Goal: Task Accomplishment & Management: Manage account settings

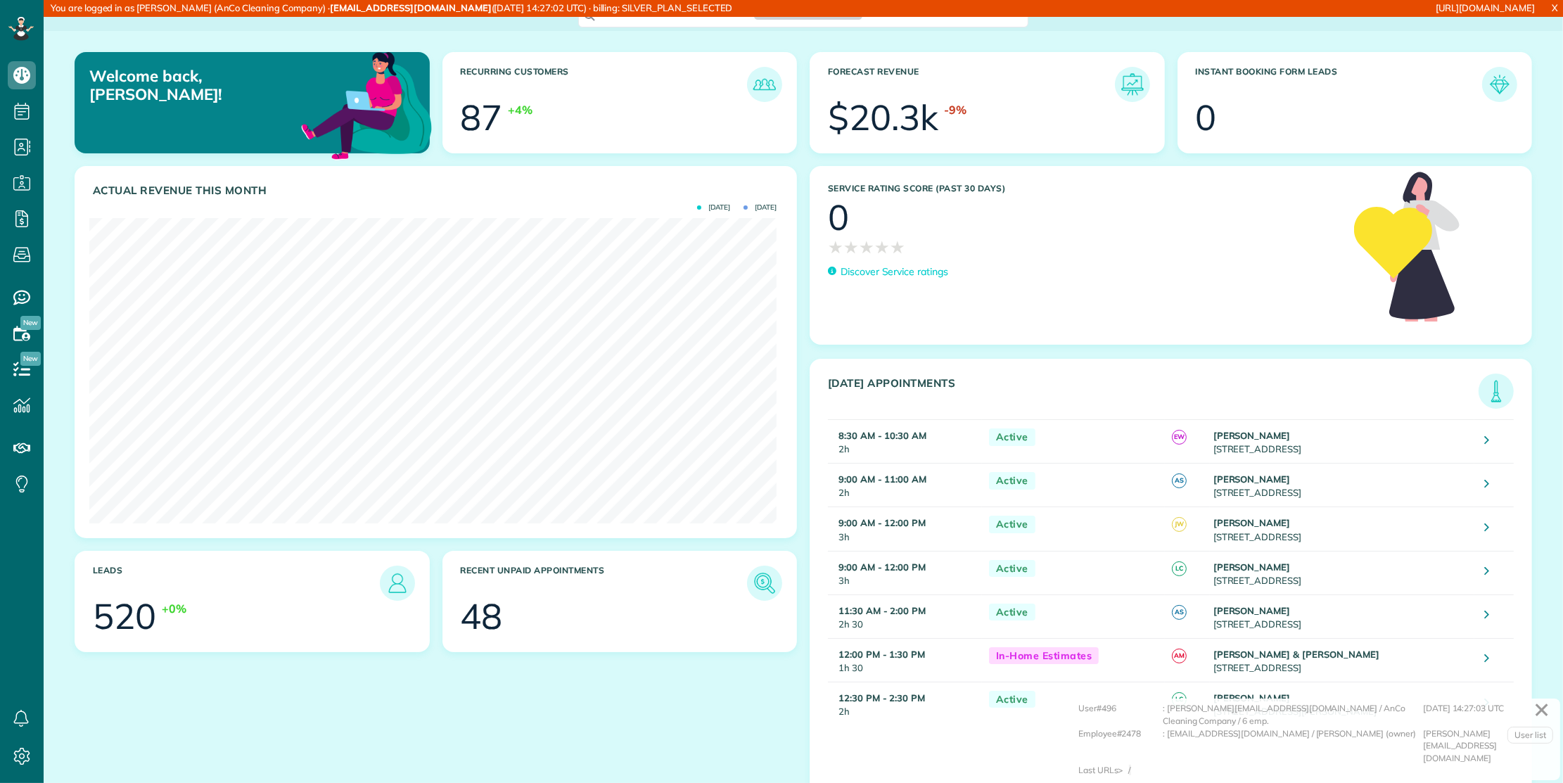
scroll to position [305, 687]
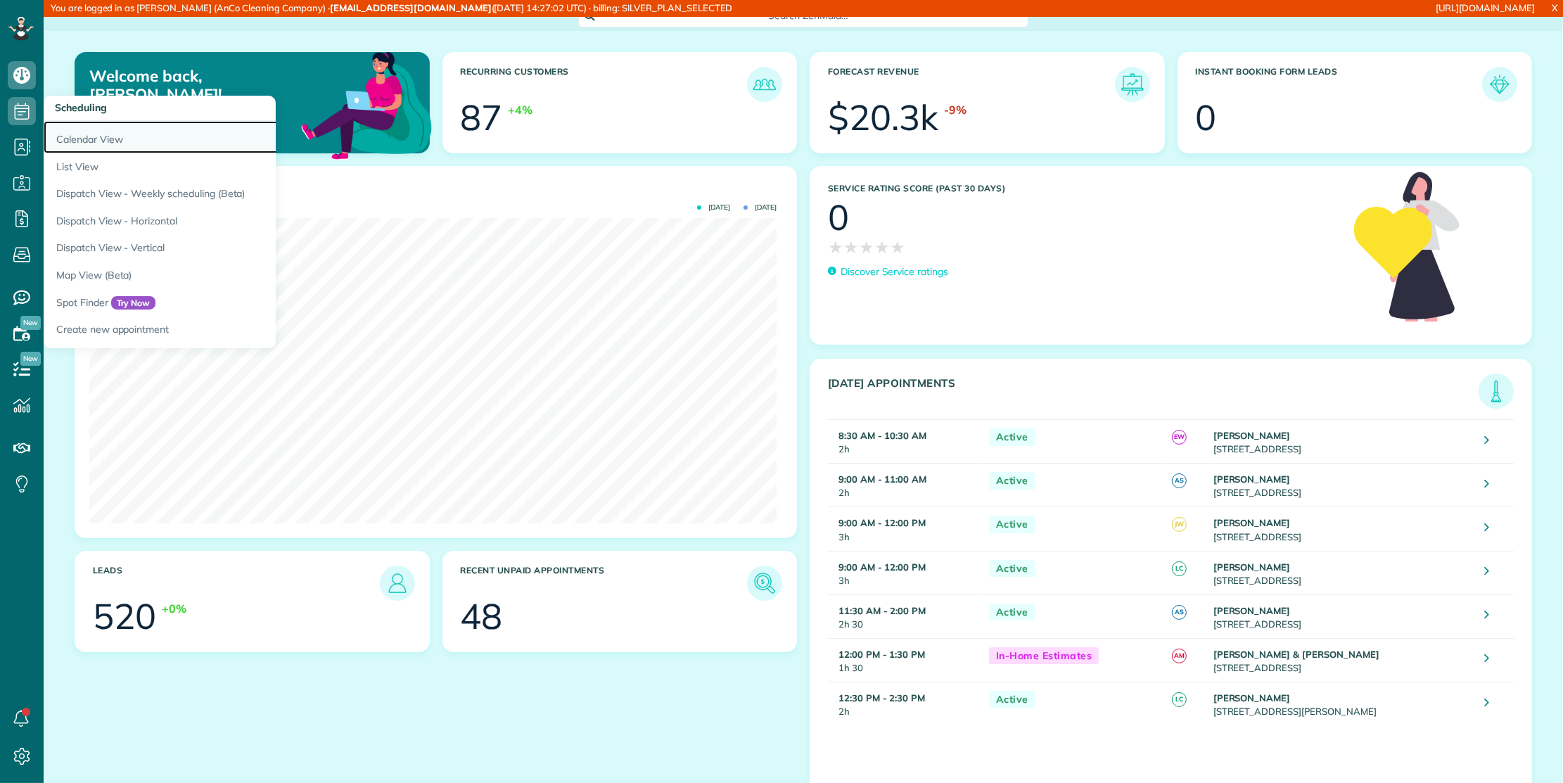
click at [118, 135] on link "Calendar View" at bounding box center [220, 137] width 352 height 32
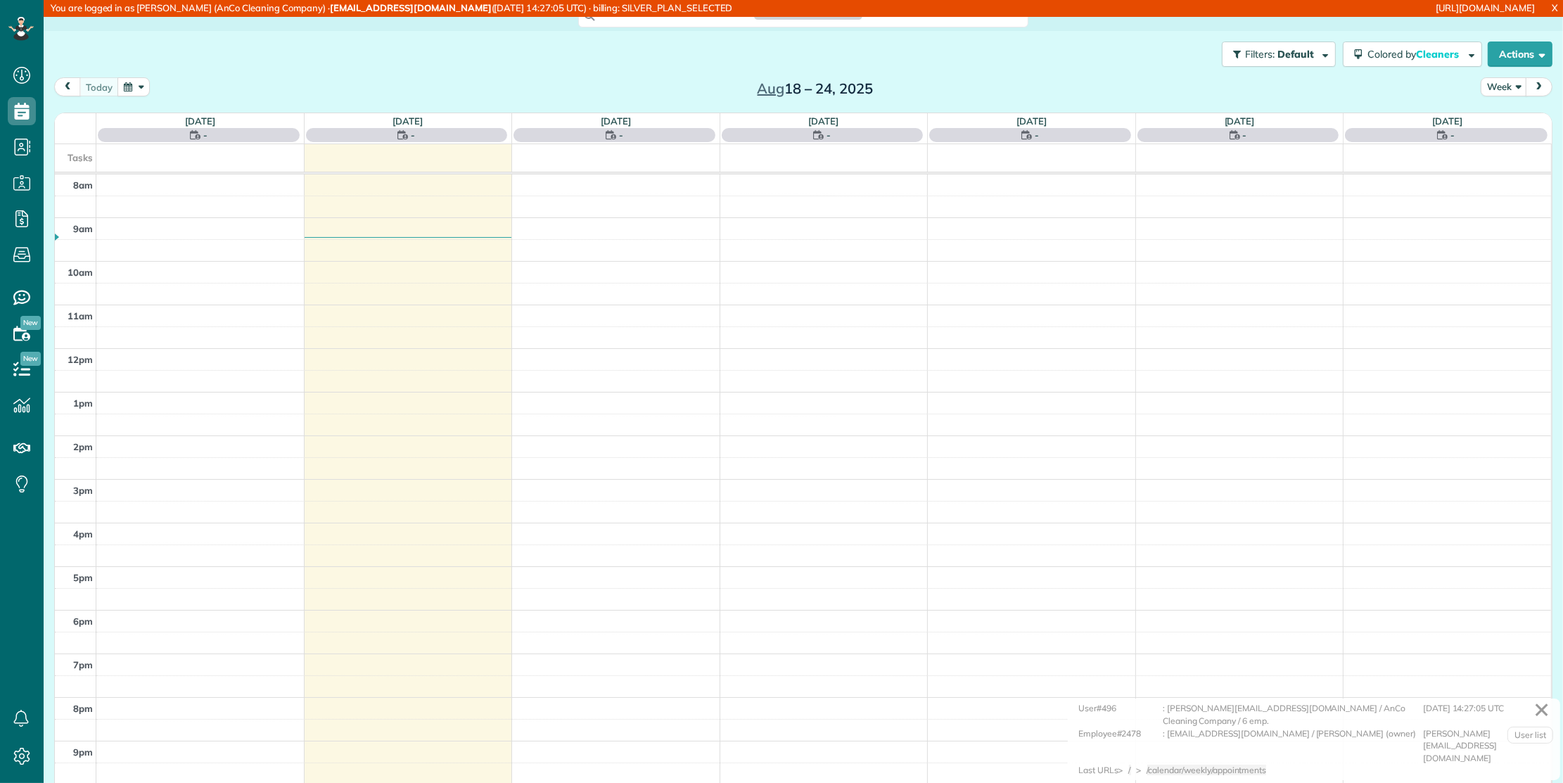
scroll to position [6, 6]
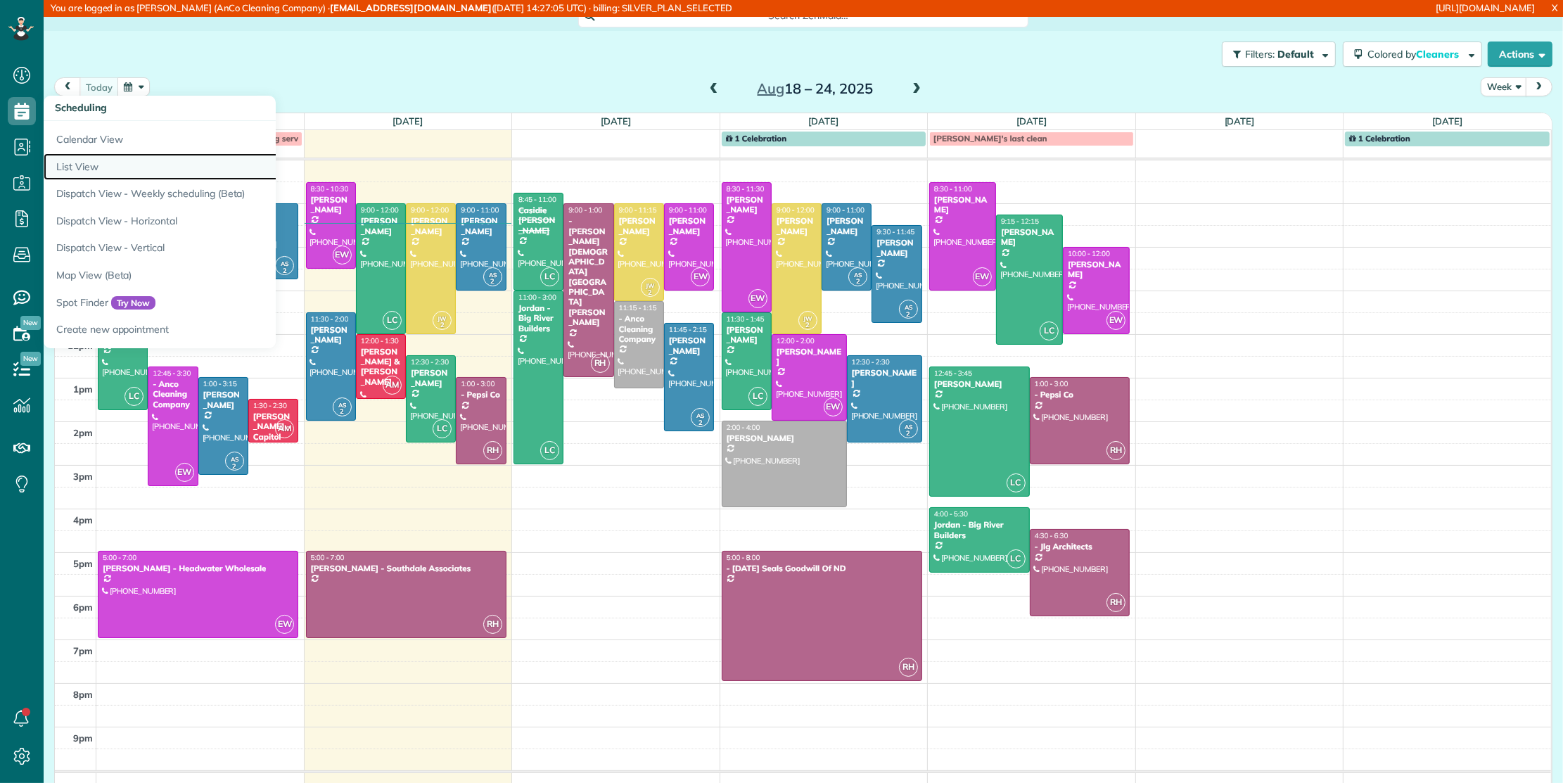
click at [61, 158] on link "List View" at bounding box center [220, 166] width 352 height 27
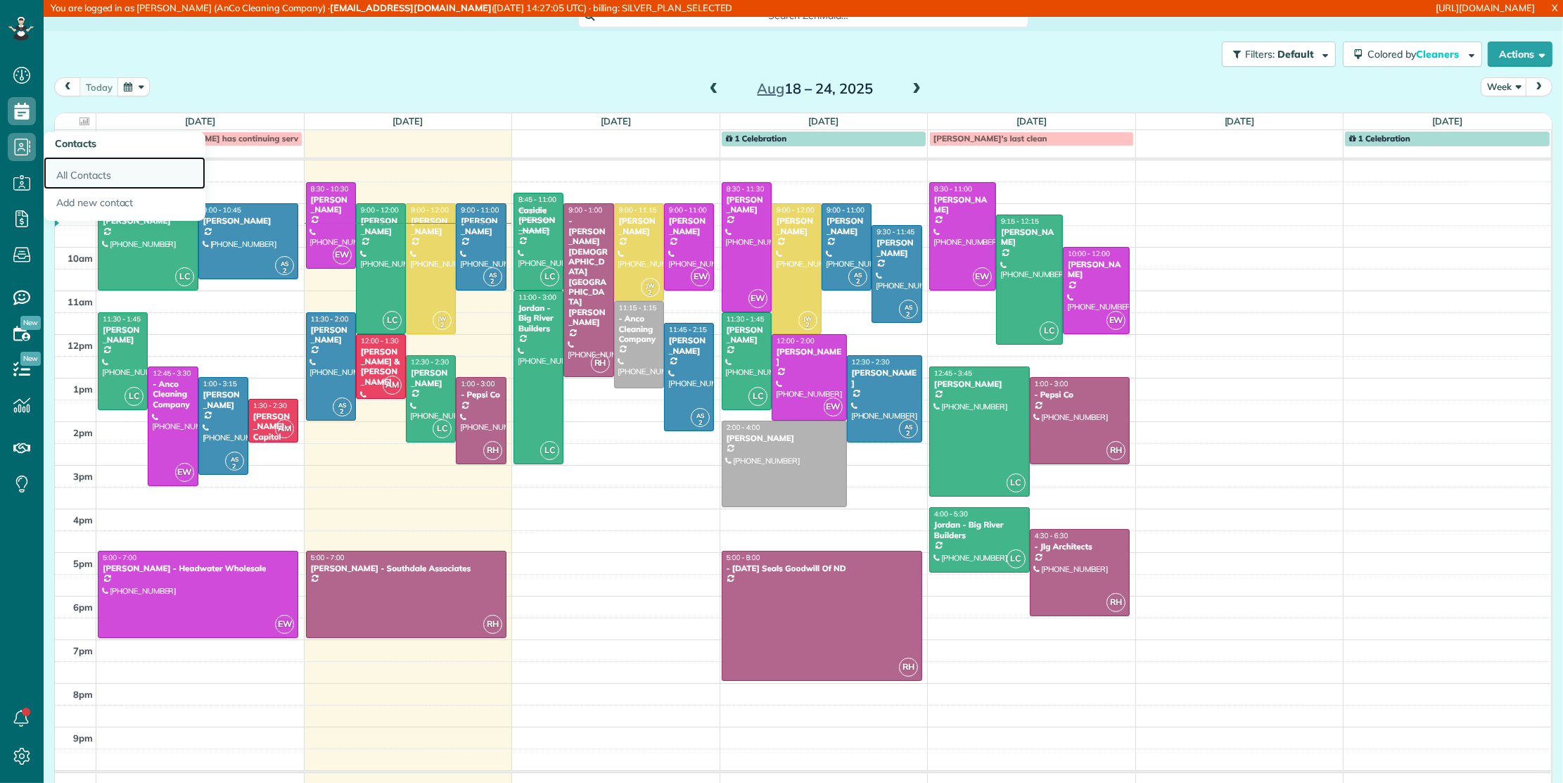
click at [78, 177] on link "All Contacts" at bounding box center [125, 173] width 162 height 32
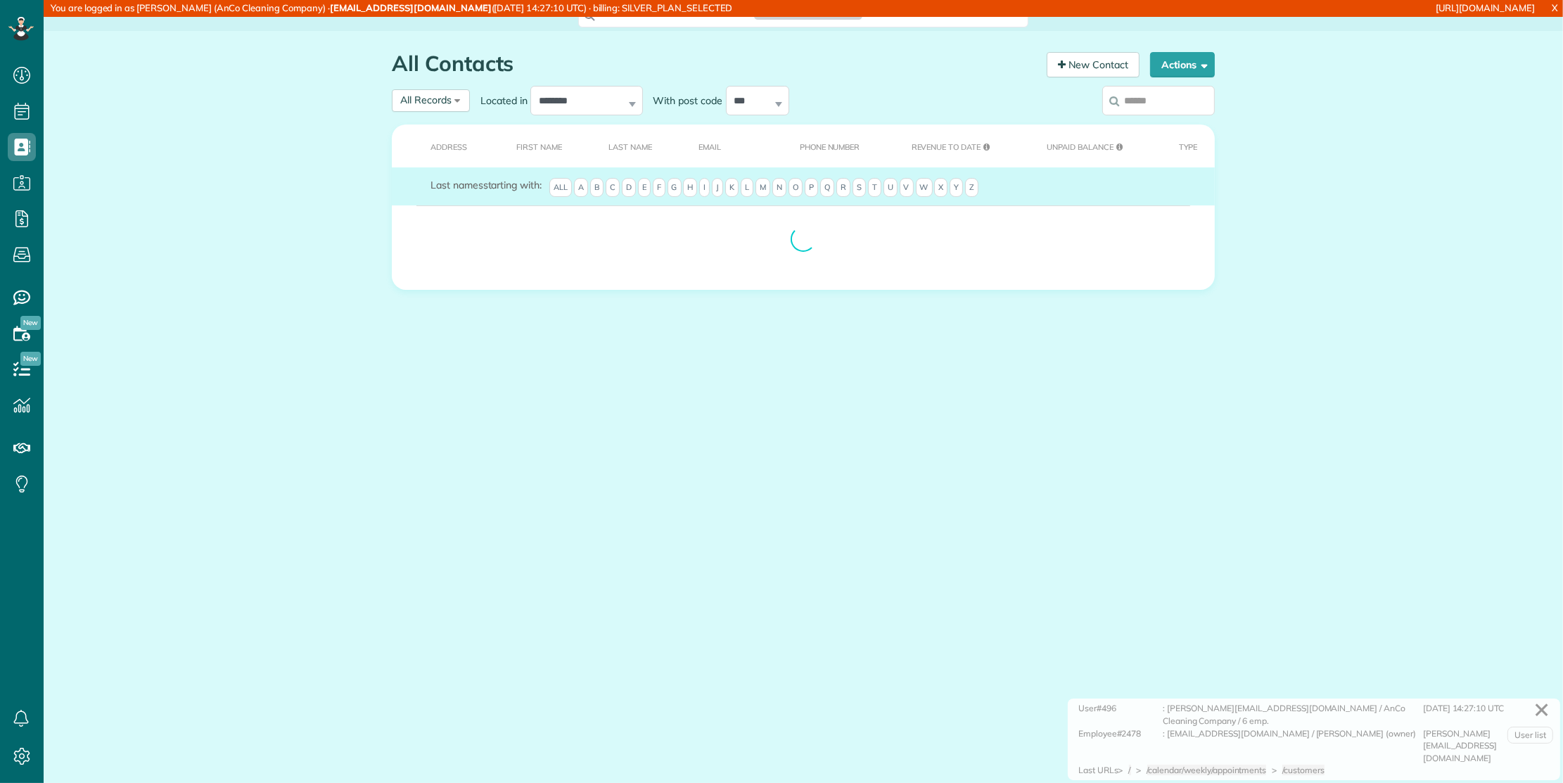
scroll to position [6, 6]
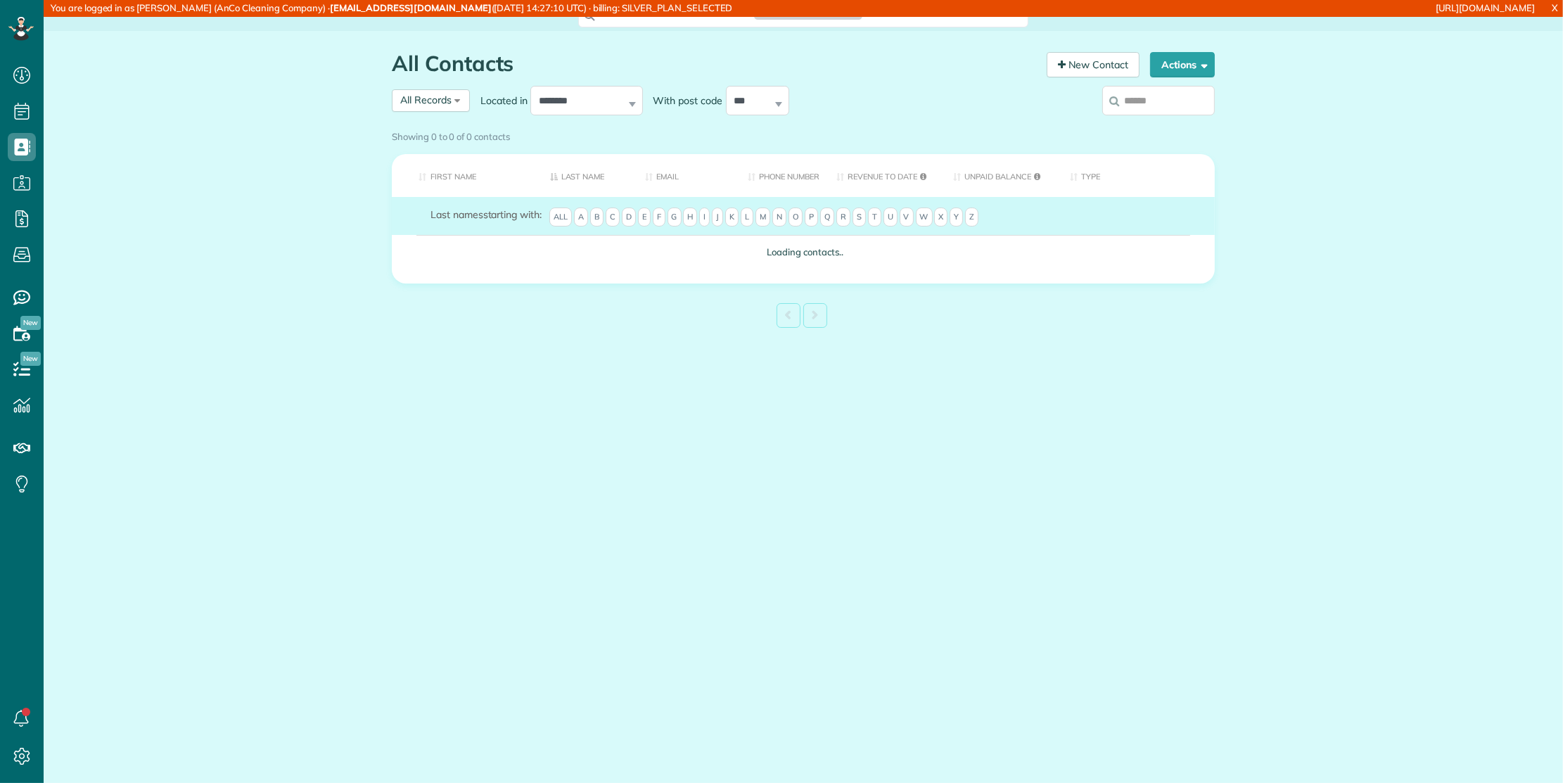
click at [1184, 101] on input "search" at bounding box center [1159, 101] width 113 height 30
paste input "**********"
type input "**********"
click at [1149, 125] on div "Showing 0 to 0 of 0 contacts" at bounding box center [803, 134] width 823 height 19
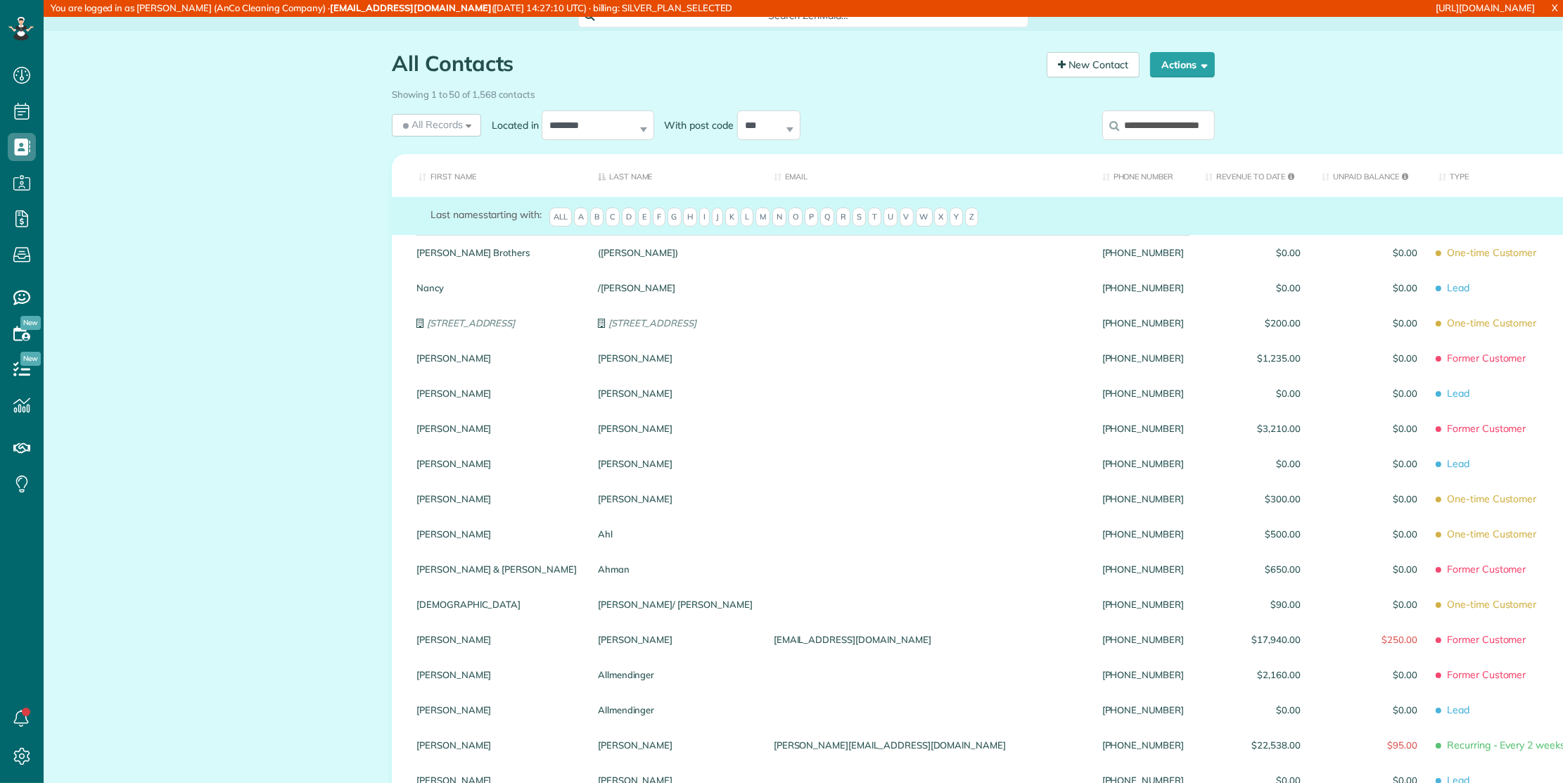
click at [1176, 122] on input "**********" at bounding box center [1159, 125] width 113 height 30
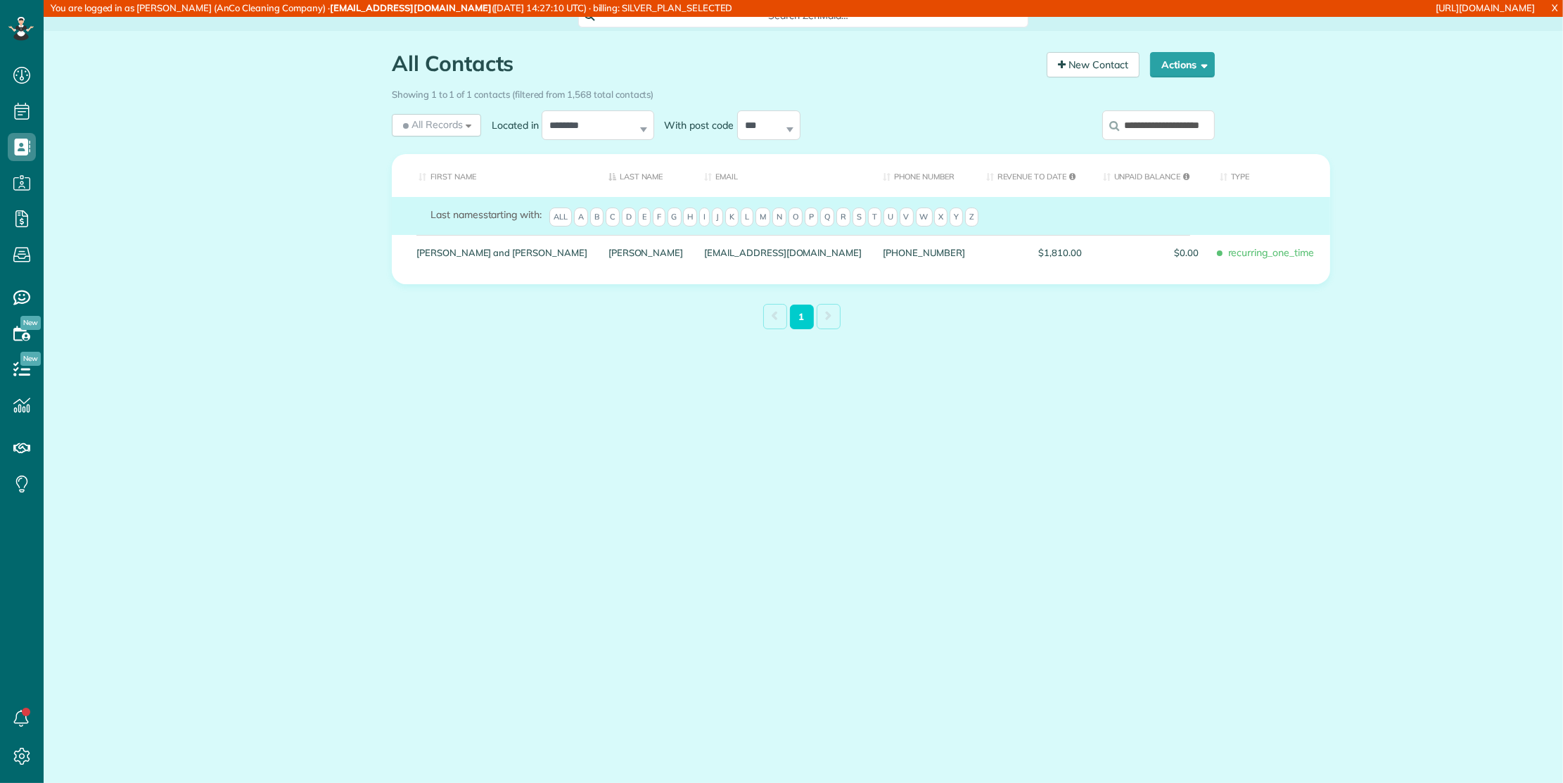
scroll to position [0, 22]
drag, startPoint x: 1176, startPoint y: 122, endPoint x: 1230, endPoint y: 124, distance: 53.5
click at [1230, 124] on div "All Contacts Contacts in ZenMaid [2 min] New Contact Actions New Contact Export…" at bounding box center [804, 225] width 1520 height 388
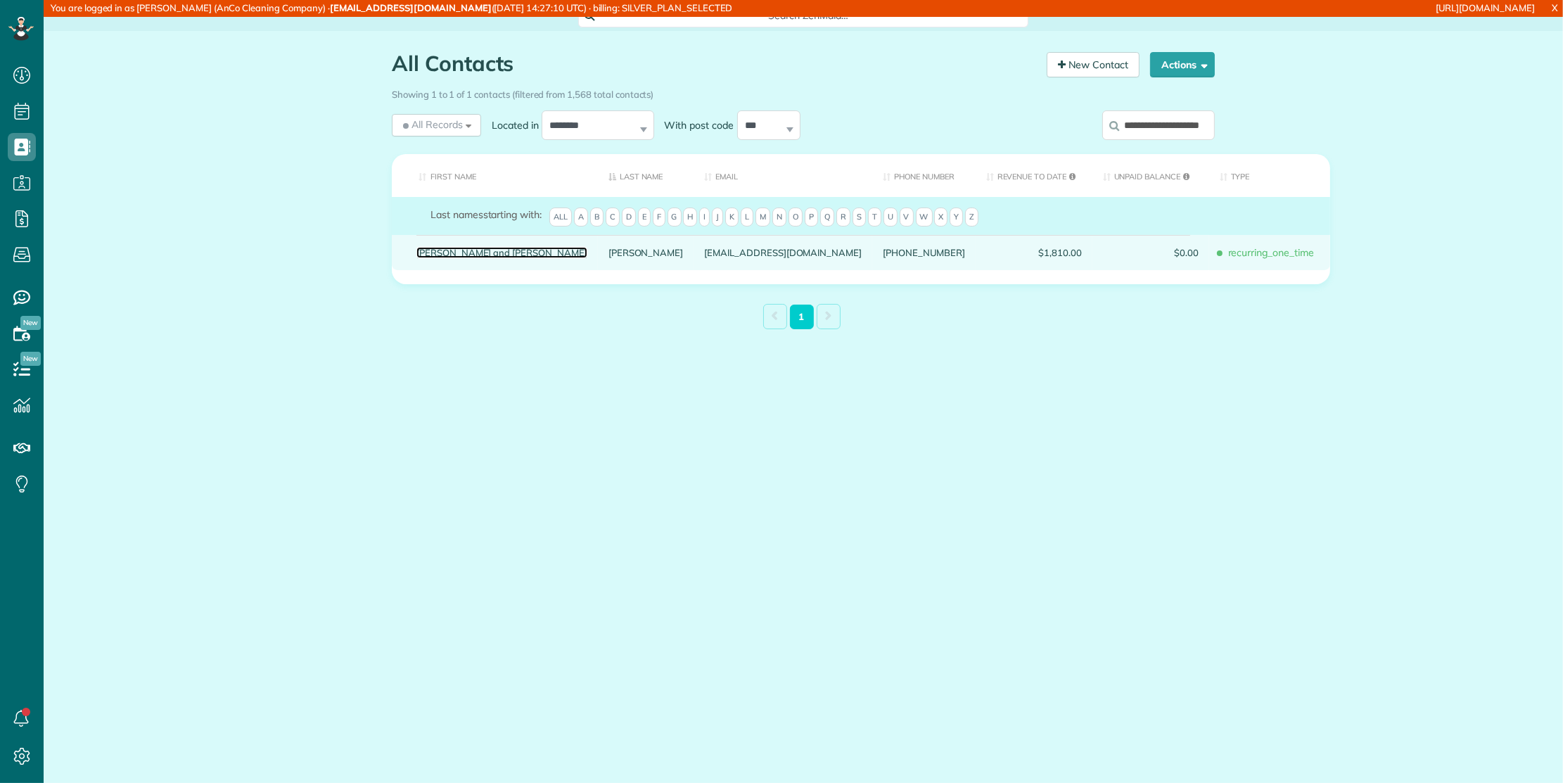
scroll to position [0, 0]
click at [462, 258] on link "Ted and Sharon" at bounding box center [502, 253] width 171 height 10
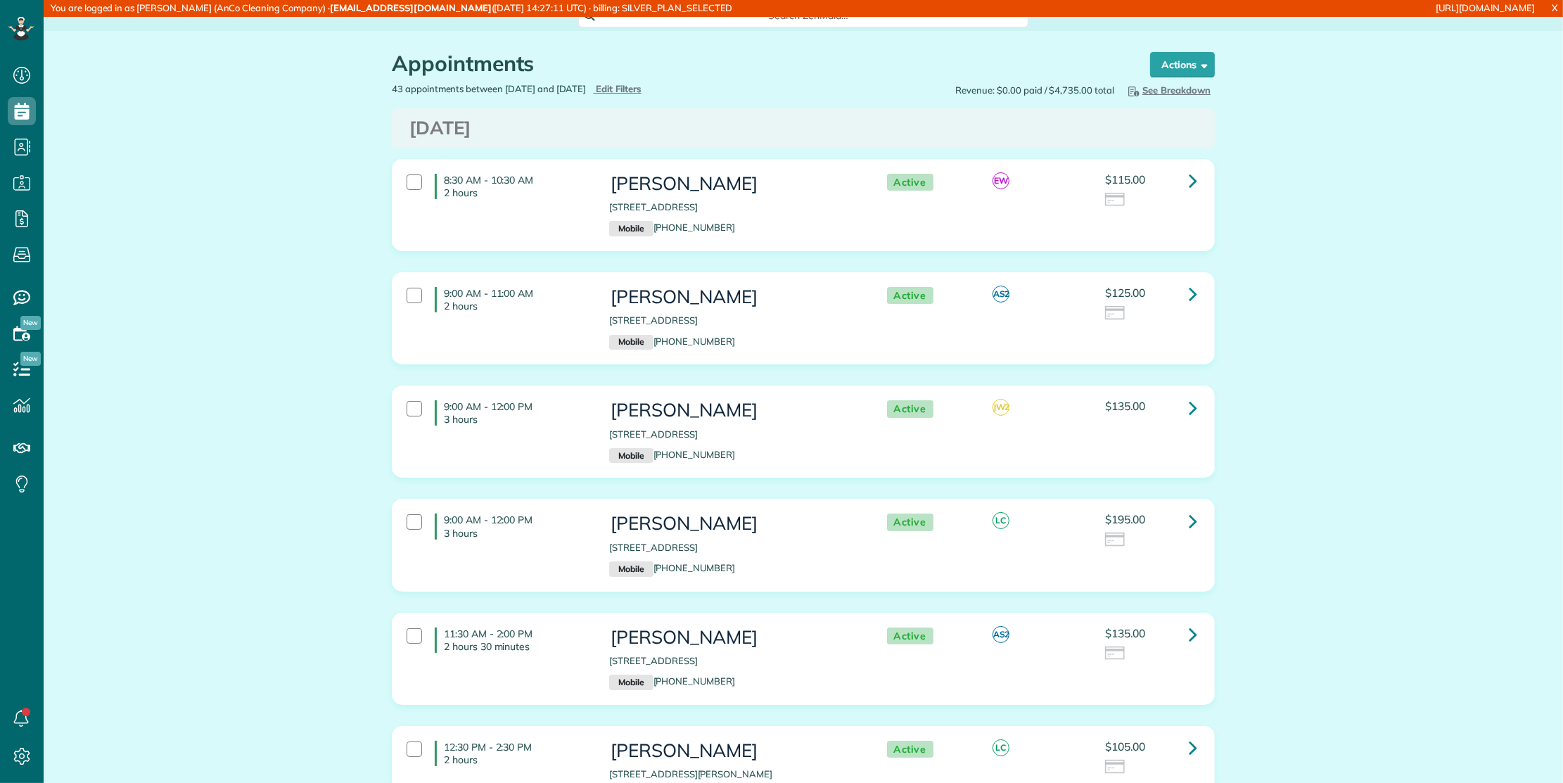
scroll to position [6, 6]
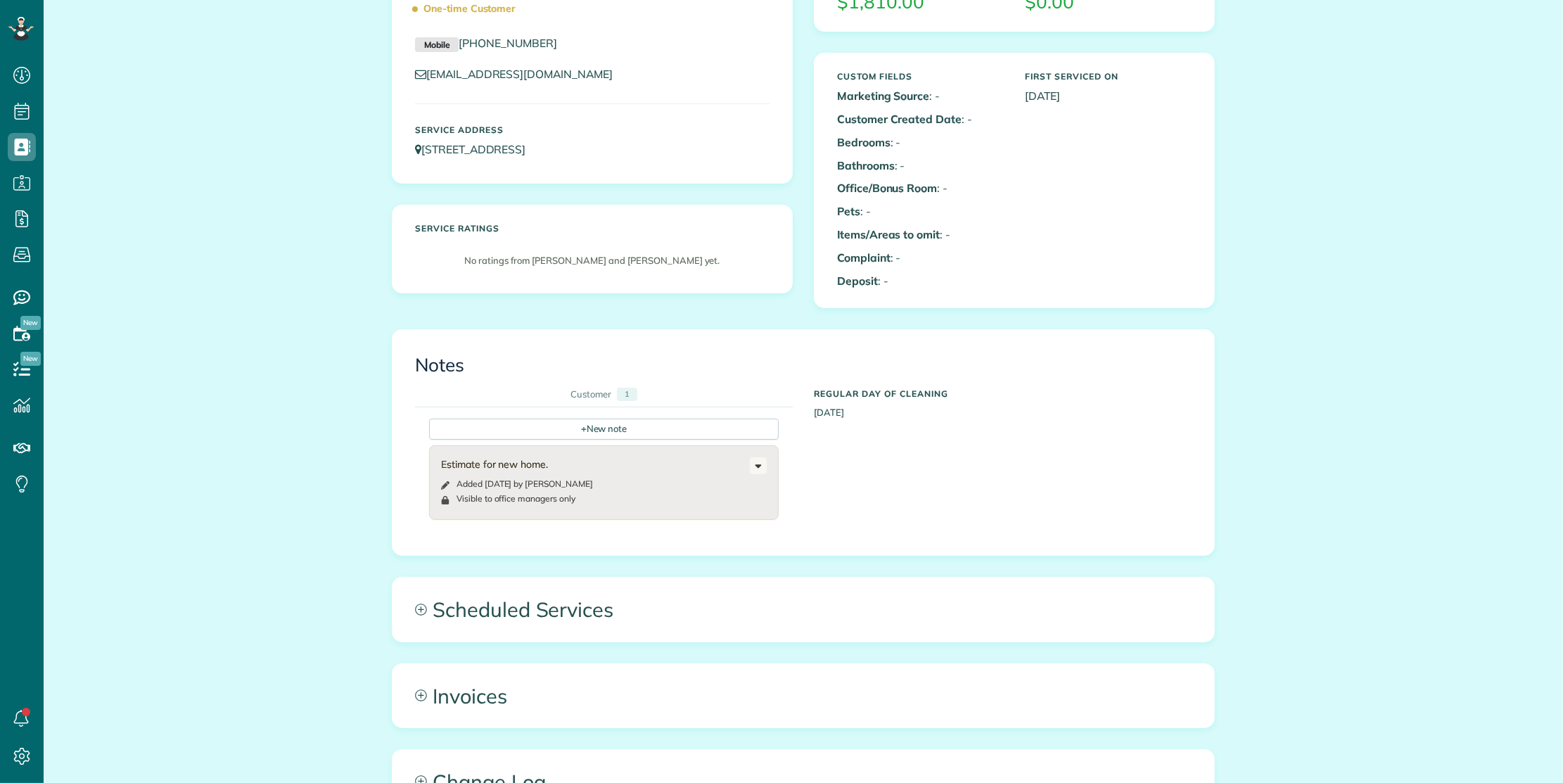
scroll to position [234, 0]
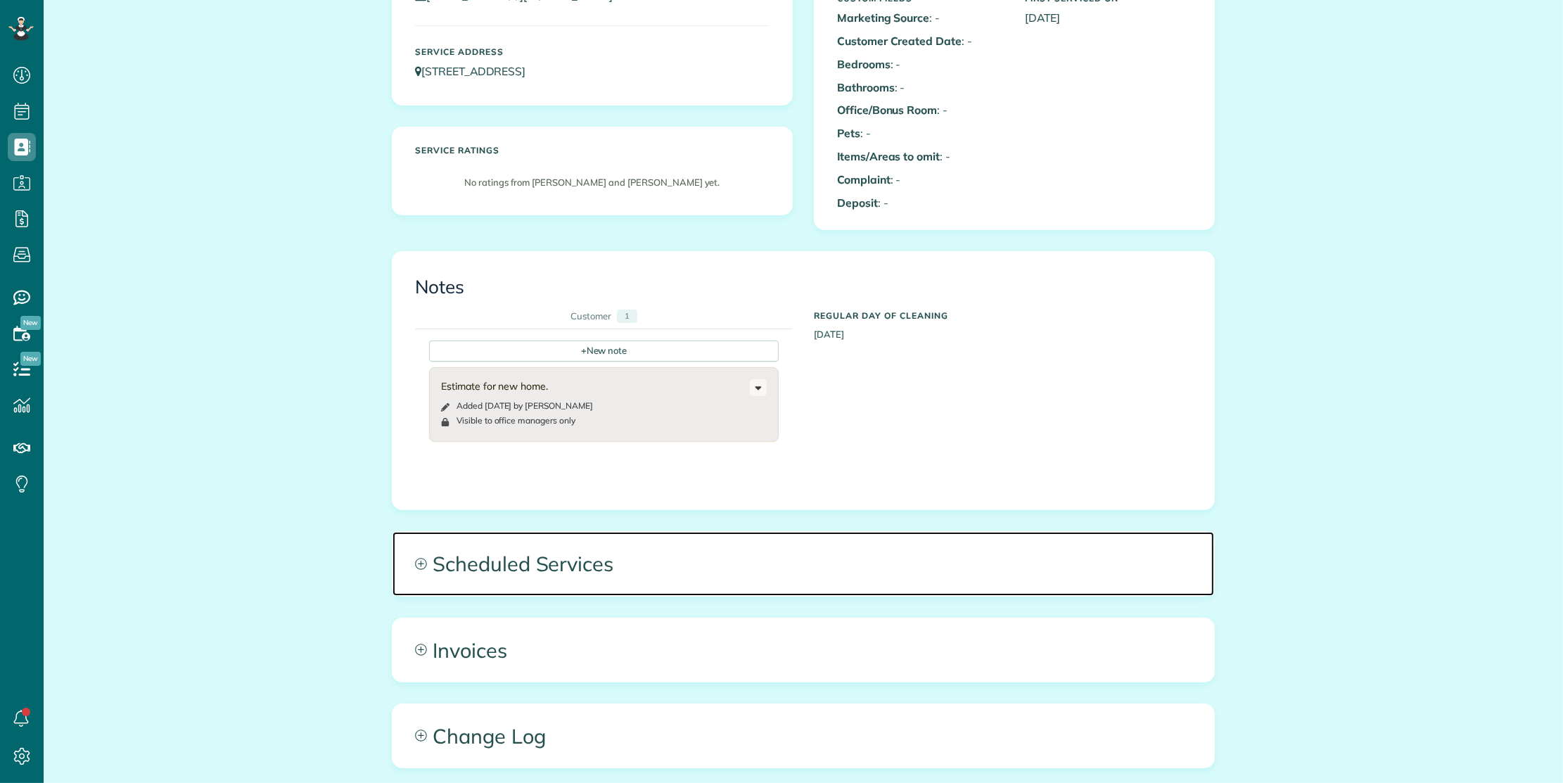
click at [610, 563] on span "Scheduled Services" at bounding box center [804, 563] width 822 height 63
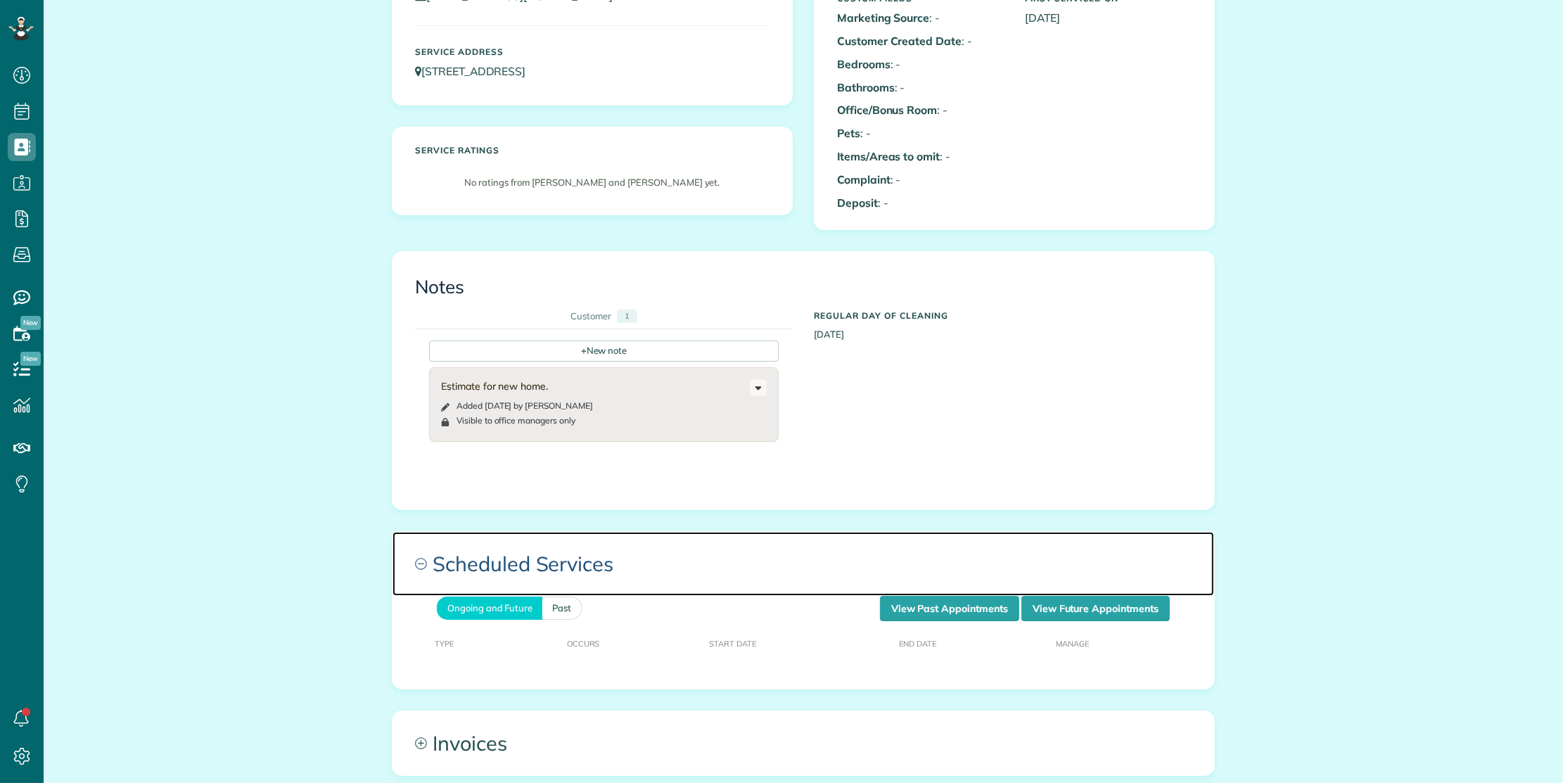
scroll to position [312, 0]
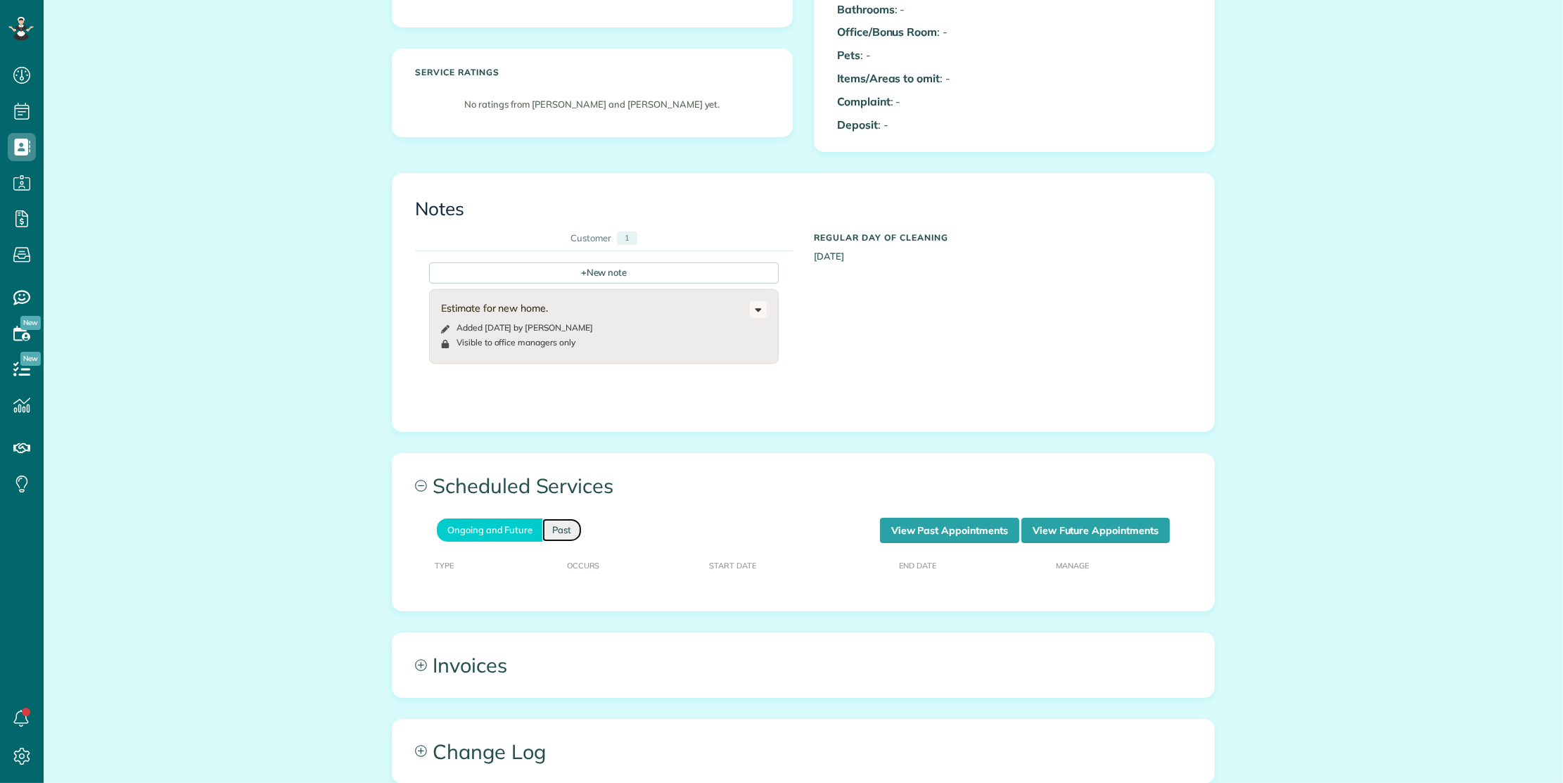
click at [550, 530] on link "Past" at bounding box center [561, 530] width 39 height 23
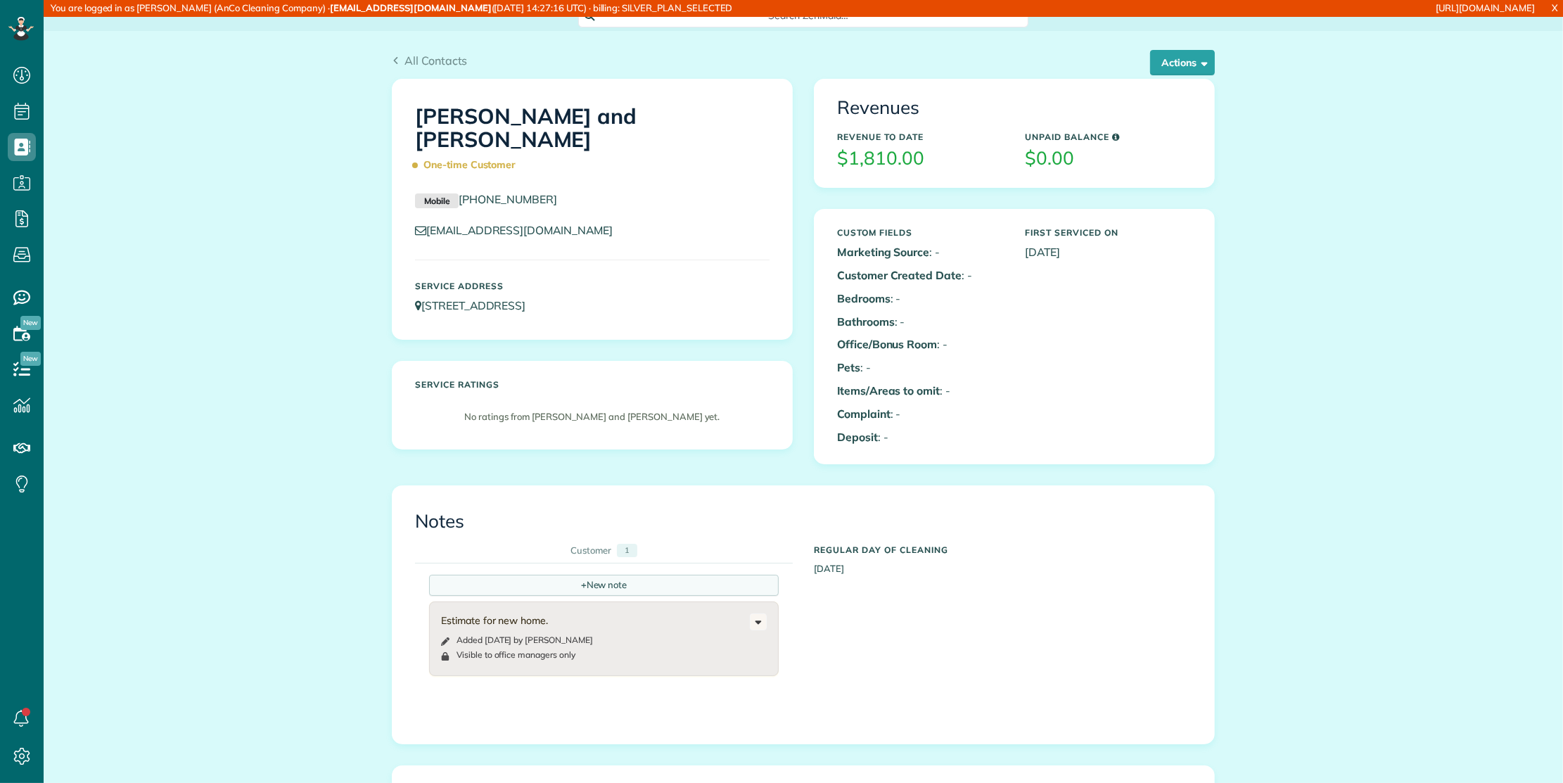
scroll to position [391, 0]
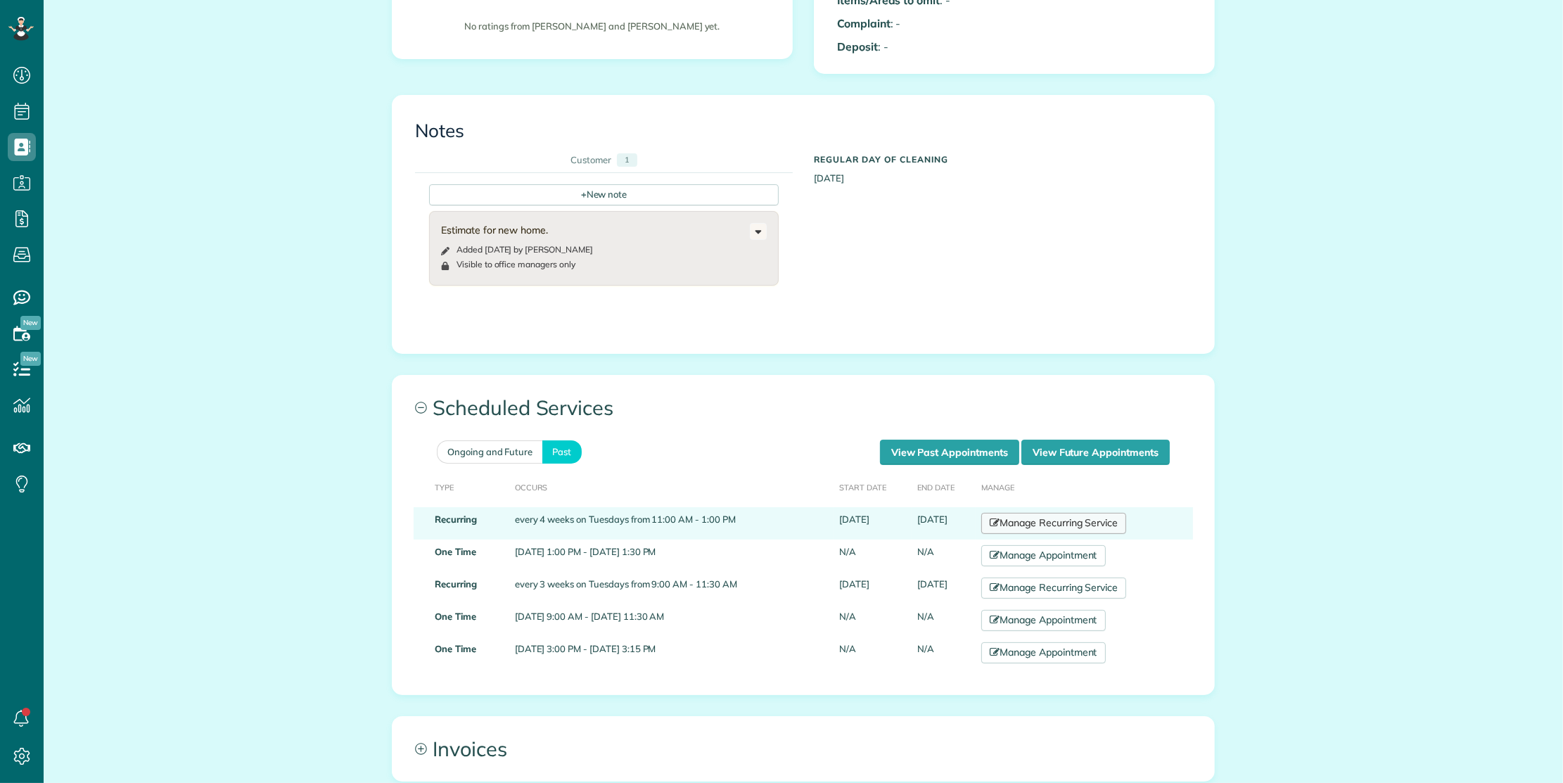
click at [1027, 521] on link "Manage Recurring Service" at bounding box center [1054, 523] width 145 height 21
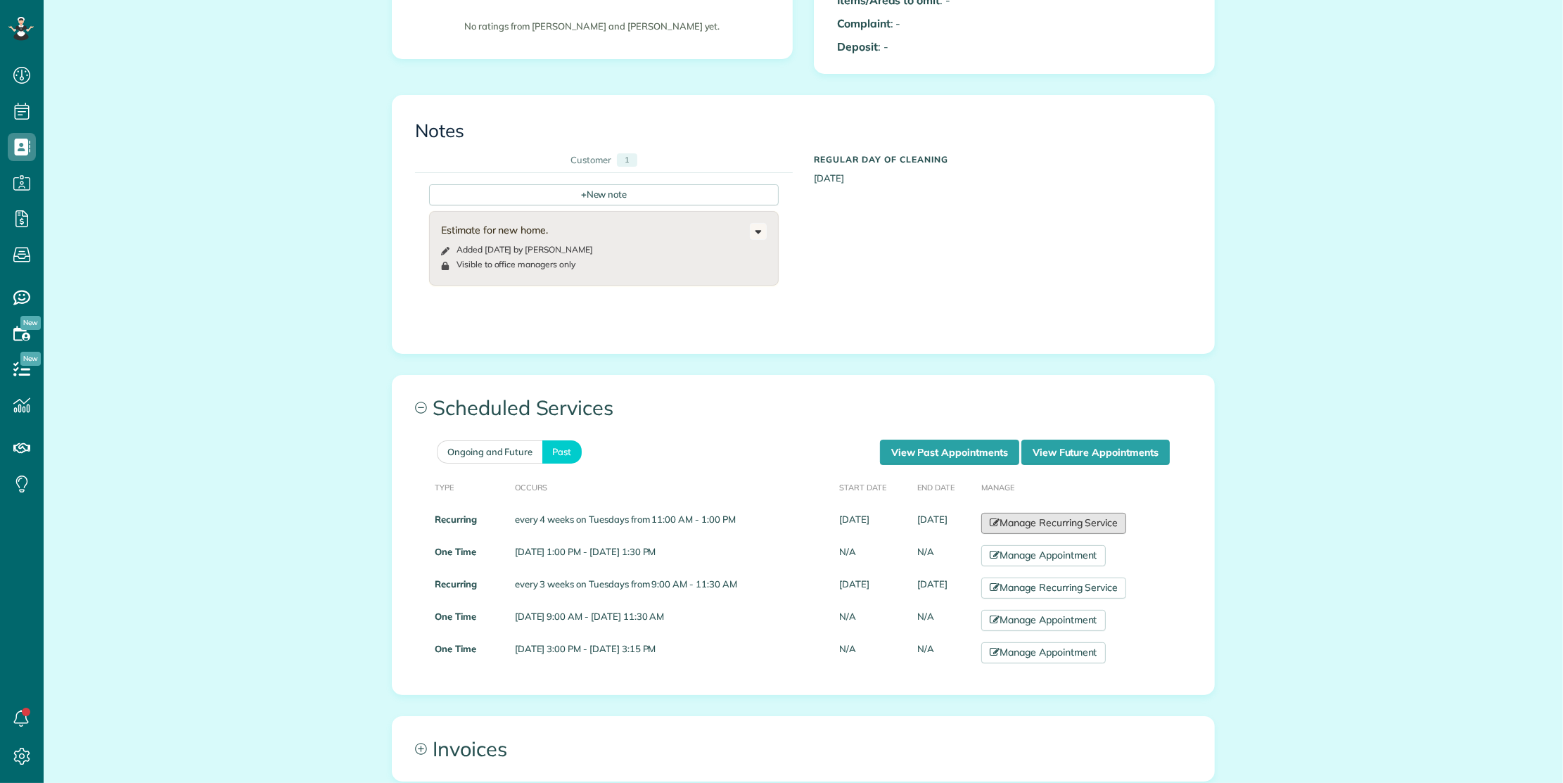
scroll to position [0, 0]
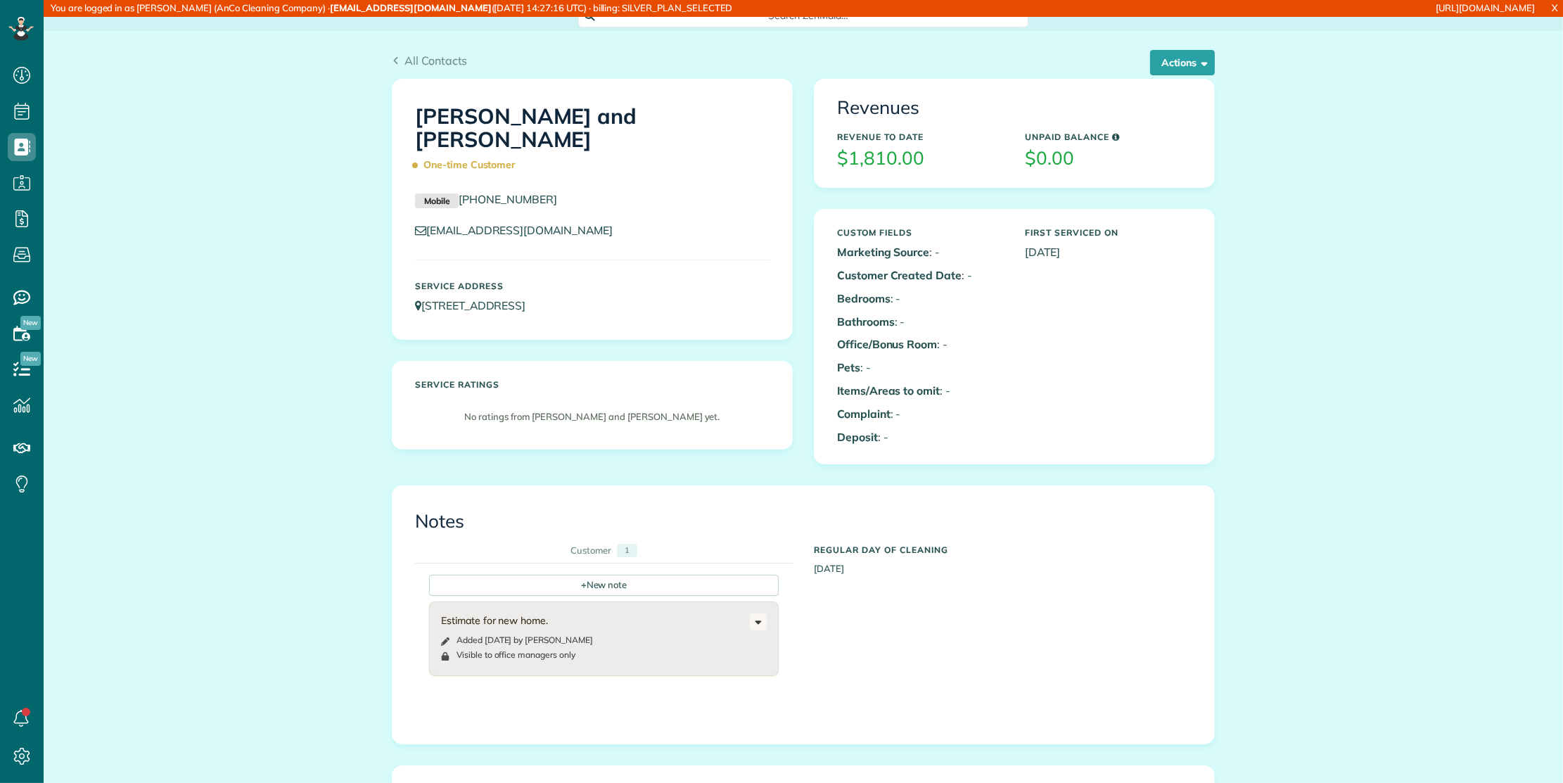
click at [433, 123] on h1 "Ted and Sharon Miller One-time Customer" at bounding box center [592, 141] width 355 height 72
drag, startPoint x: 433, startPoint y: 123, endPoint x: 530, endPoint y: 1, distance: 155.3
click at [565, 109] on h1 "Ted and Sharon Miller One-time Customer" at bounding box center [592, 141] width 355 height 72
click at [602, 120] on h1 "Ted and Sharon Miller One-time Customer" at bounding box center [592, 141] width 355 height 72
drag, startPoint x: 602, startPoint y: 120, endPoint x: 427, endPoint y: 109, distance: 175.5
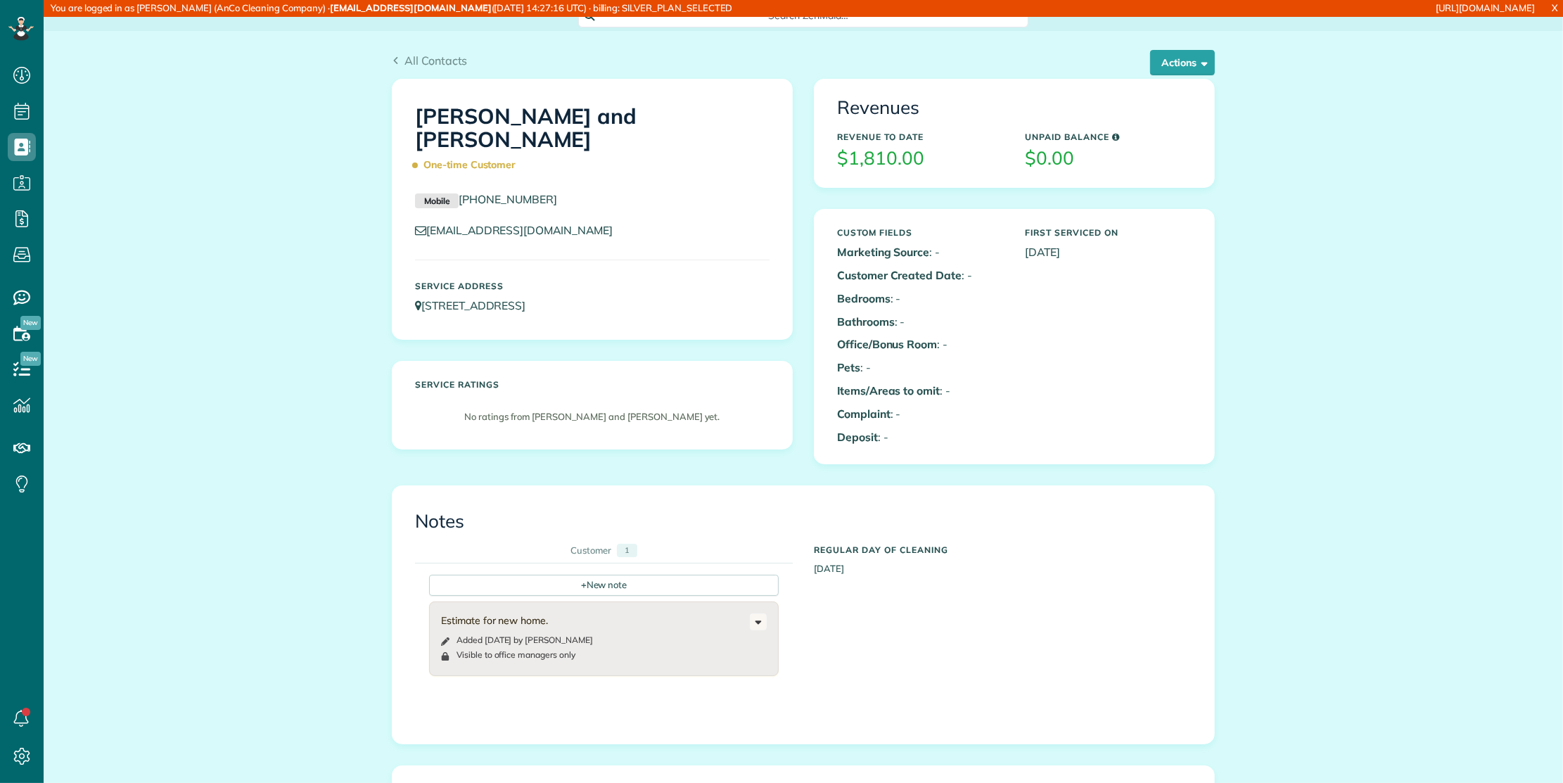
click at [430, 114] on h1 "Ted and Sharon Miller One-time Customer" at bounding box center [592, 141] width 355 height 72
copy h1 "[PERSON_NAME] and [PERSON_NAME]"
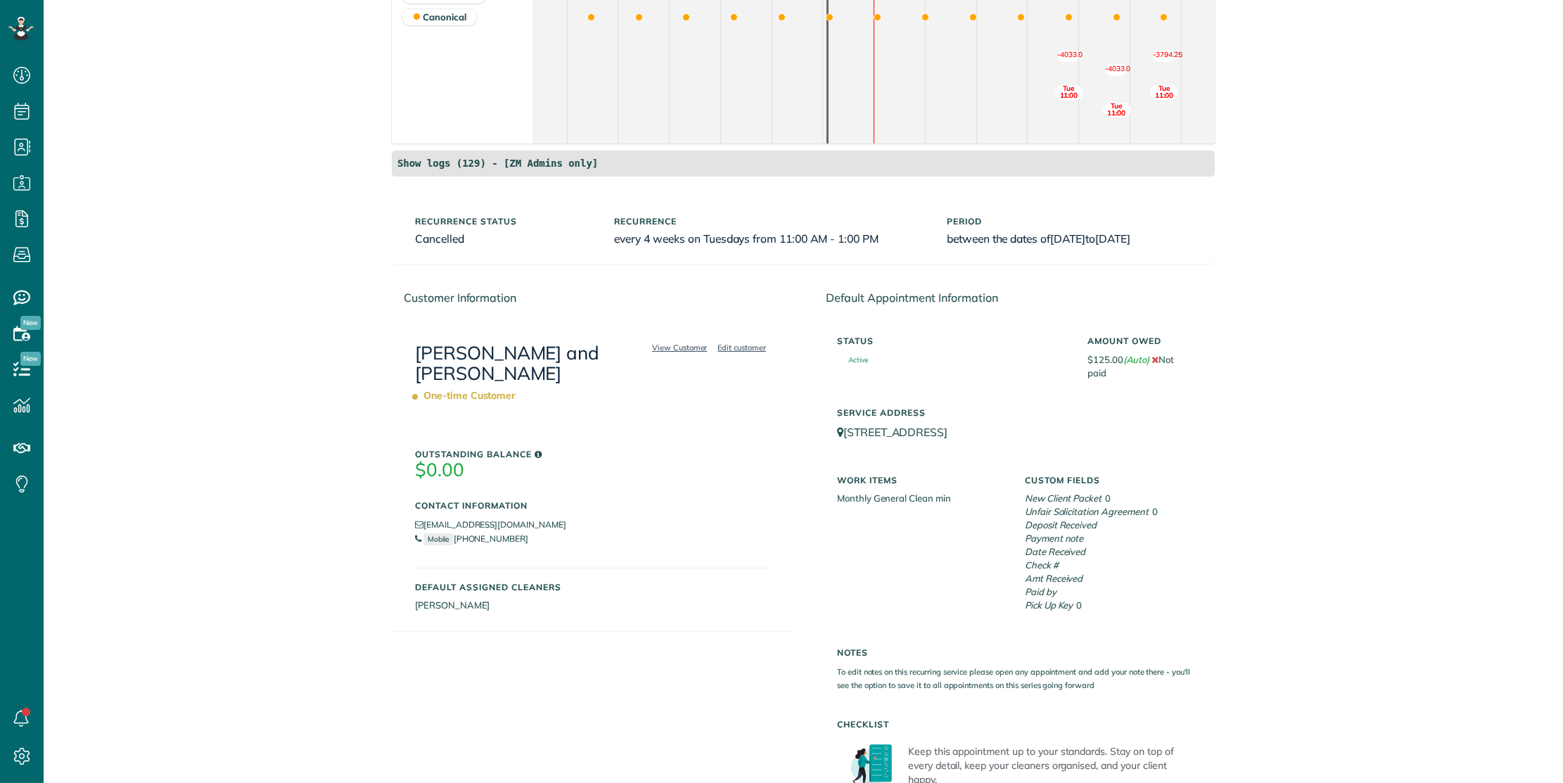
scroll to position [391, 0]
